Goal: Task Accomplishment & Management: Manage account settings

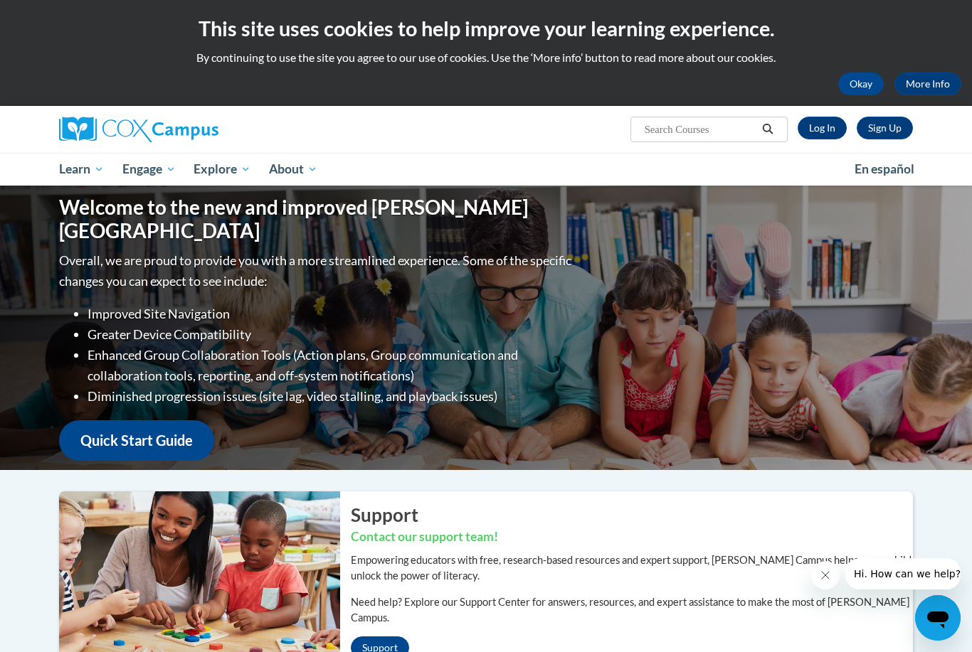
click at [829, 129] on link "Log In" at bounding box center [822, 128] width 49 height 23
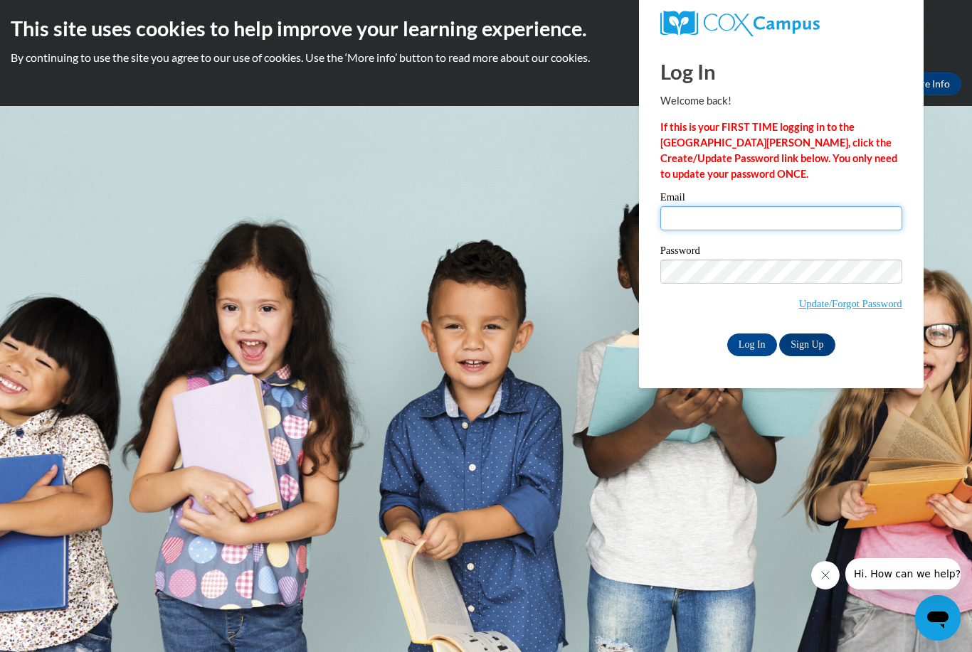
click at [736, 215] on input "Email" at bounding box center [781, 218] width 242 height 24
type input "T"
click at [739, 221] on input "tiffanycoop" at bounding box center [781, 218] width 242 height 24
type input "[EMAIL_ADDRESS][DOMAIN_NAME]"
click at [755, 337] on input "Log In" at bounding box center [752, 345] width 50 height 23
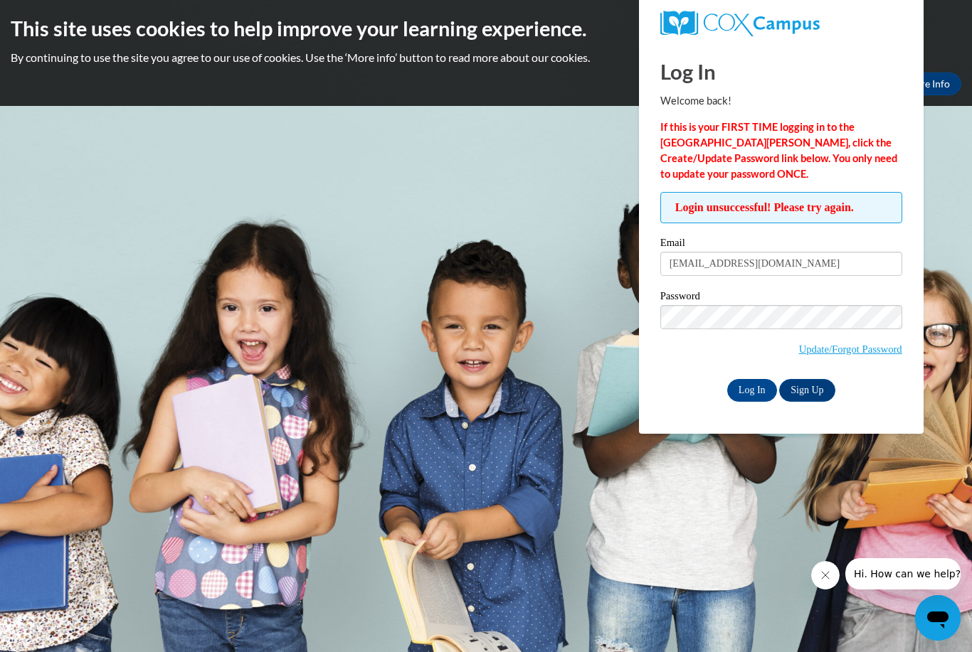
click at [756, 388] on input "Log In" at bounding box center [752, 390] width 50 height 23
click at [760, 381] on input "Log In" at bounding box center [752, 390] width 50 height 23
click at [756, 383] on input "Log In" at bounding box center [752, 390] width 50 height 23
click at [757, 389] on input "Log In" at bounding box center [752, 390] width 50 height 23
click at [752, 393] on input "Log In" at bounding box center [752, 390] width 50 height 23
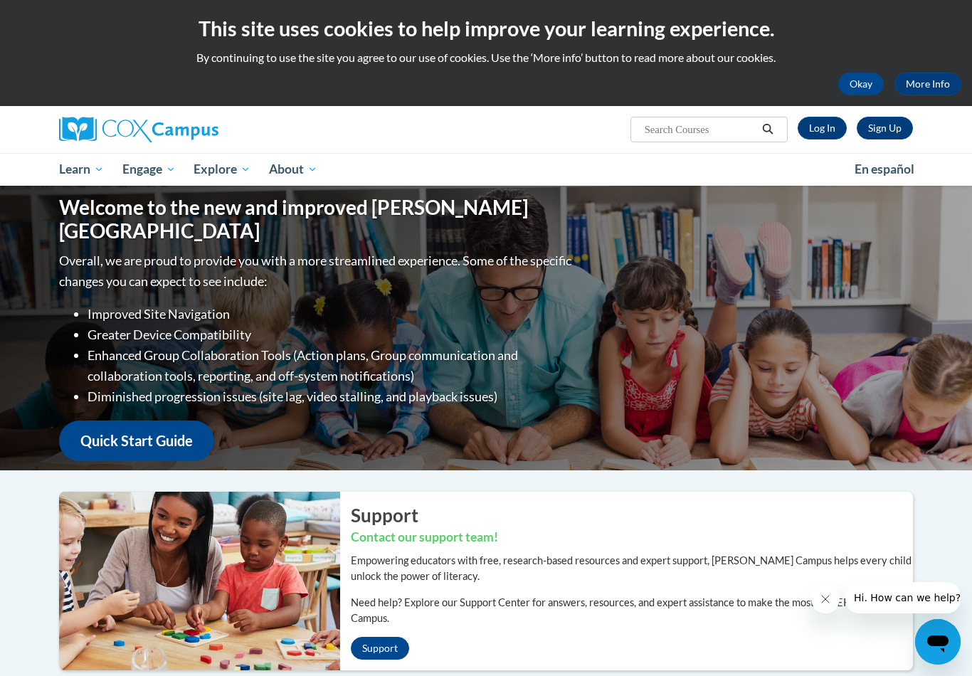
click at [827, 120] on link "Log In" at bounding box center [822, 128] width 49 height 23
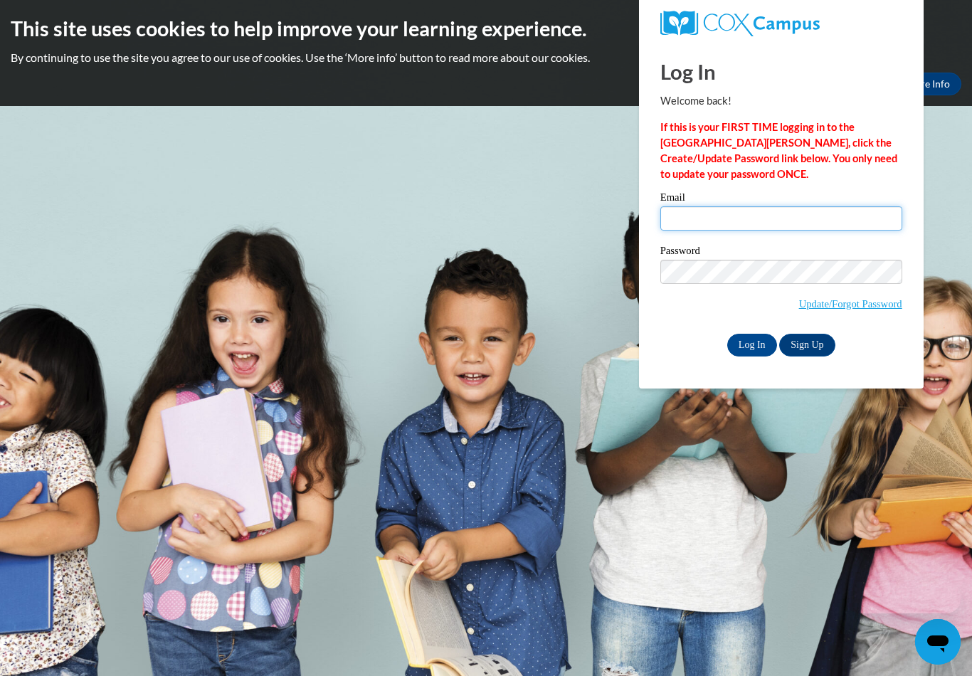
click at [776, 216] on input "Email" at bounding box center [781, 218] width 242 height 24
type input "T"
type input "[EMAIL_ADDRESS][DOMAIN_NAME]"
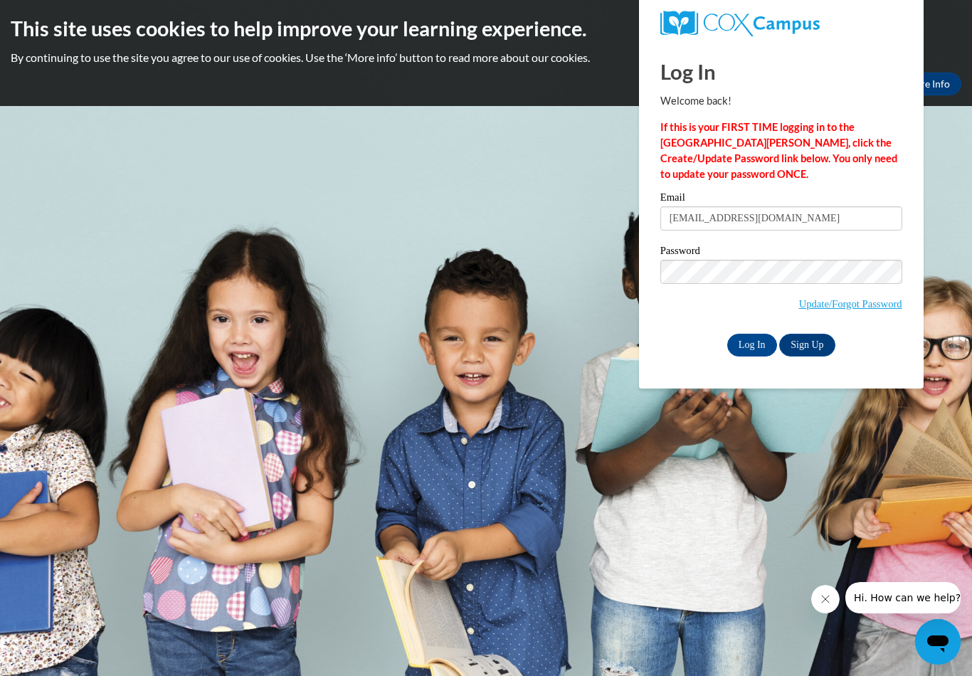
click at [757, 336] on input "Log In" at bounding box center [752, 345] width 50 height 23
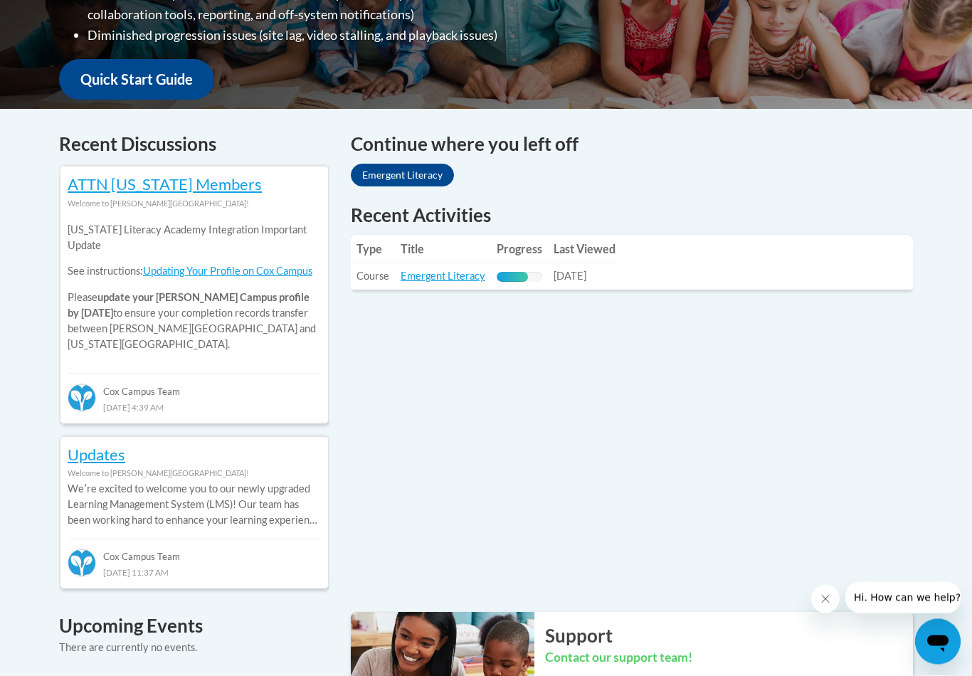
scroll to position [497, 0]
click at [415, 165] on link "Emergent Literacy" at bounding box center [402, 175] width 103 height 23
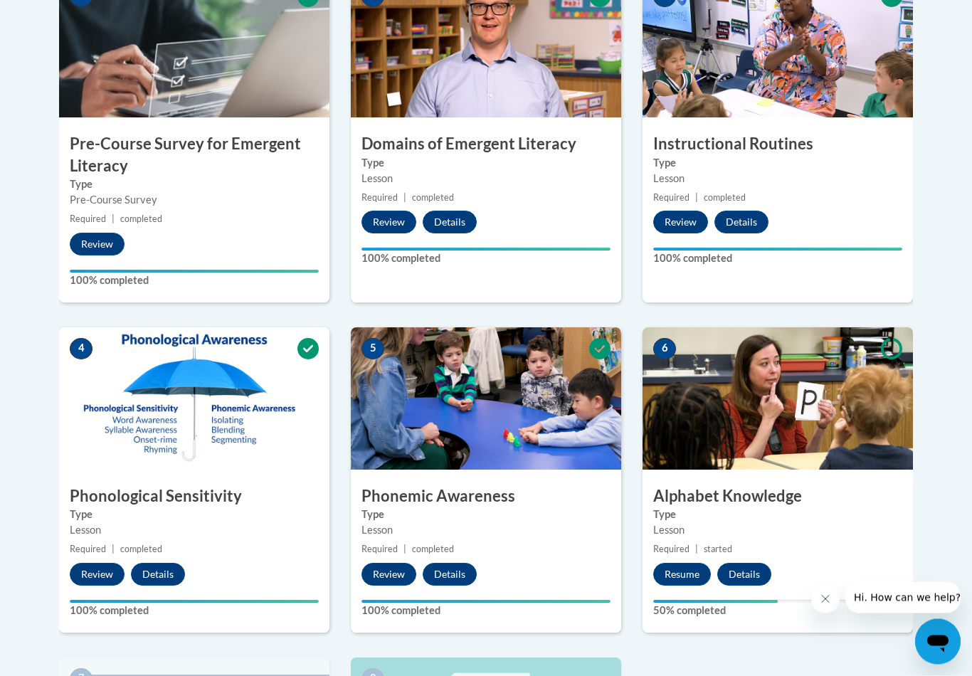
scroll to position [503, 0]
click at [679, 564] on button "Resume" at bounding box center [682, 574] width 58 height 23
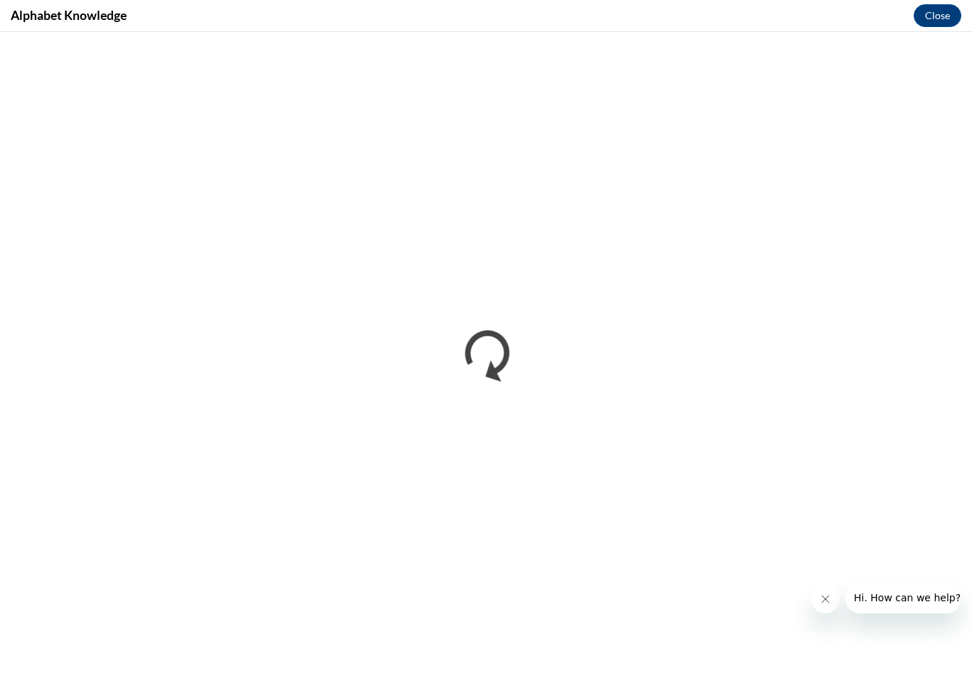
scroll to position [0, 0]
click at [828, 596] on icon "Close message from company" at bounding box center [825, 598] width 11 height 11
